Goal: Task Accomplishment & Management: Use online tool/utility

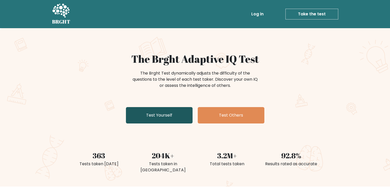
click at [156, 114] on link "Test Yourself" at bounding box center [159, 115] width 67 height 16
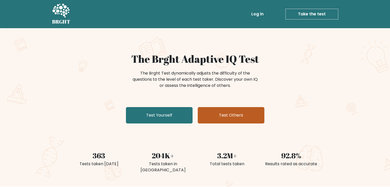
click at [228, 115] on link "Test Others" at bounding box center [231, 115] width 67 height 16
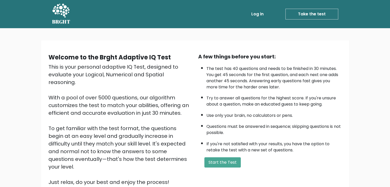
scroll to position [48, 0]
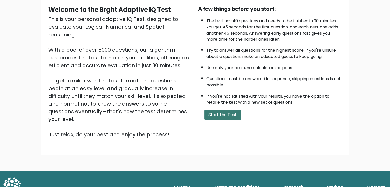
click at [211, 115] on button "Start the Test" at bounding box center [222, 115] width 36 height 10
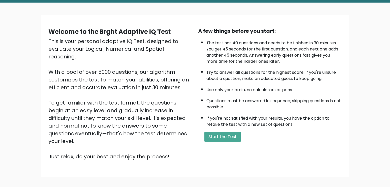
scroll to position [0, 0]
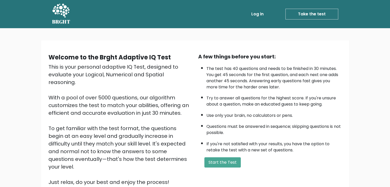
click at [307, 17] on link "Take the test" at bounding box center [312, 14] width 53 height 11
click at [219, 158] on button "Start the Test" at bounding box center [222, 163] width 36 height 10
